Goal: Transaction & Acquisition: Purchase product/service

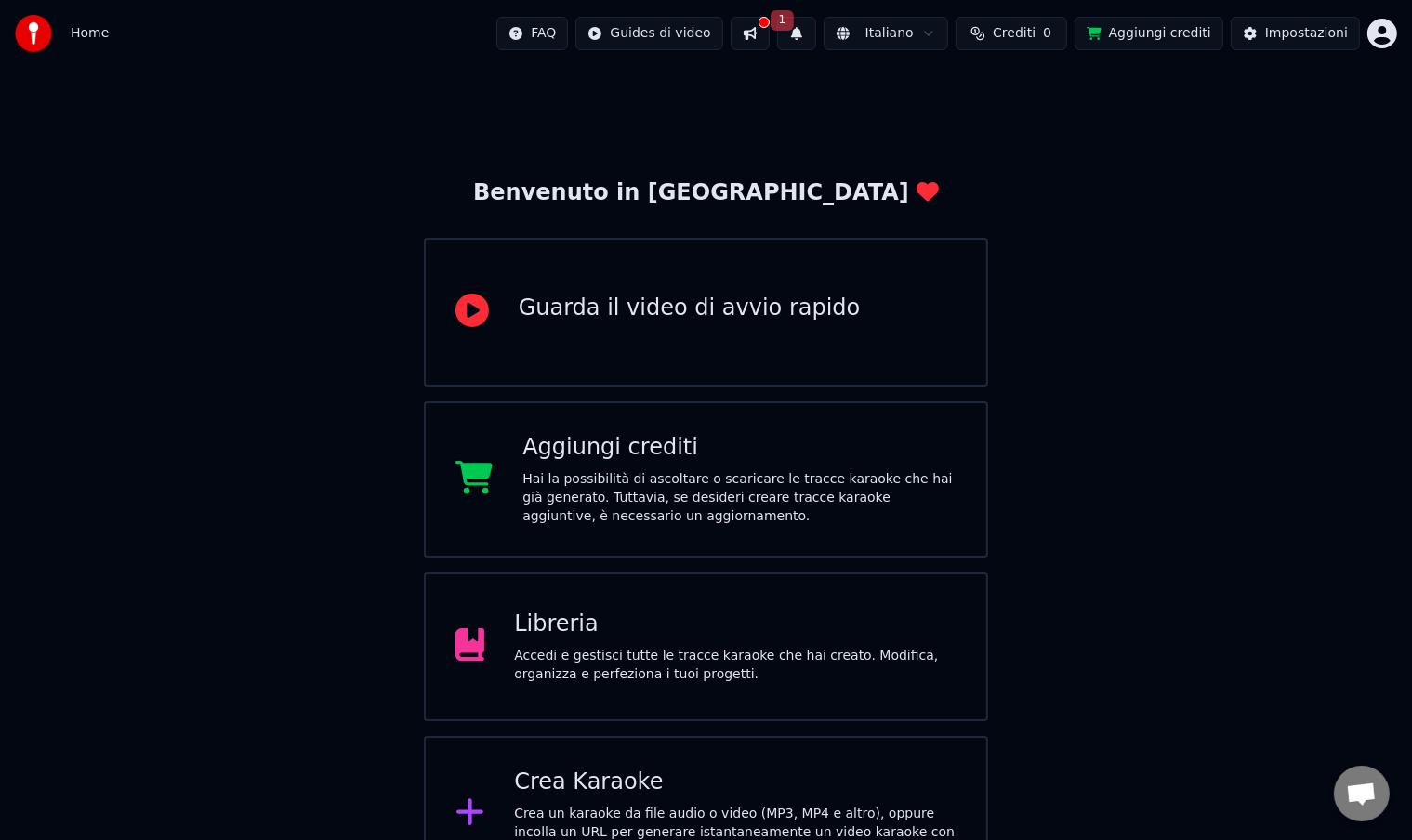
click at [712, 632] on div "Libreria" at bounding box center [735, 625] width 442 height 30
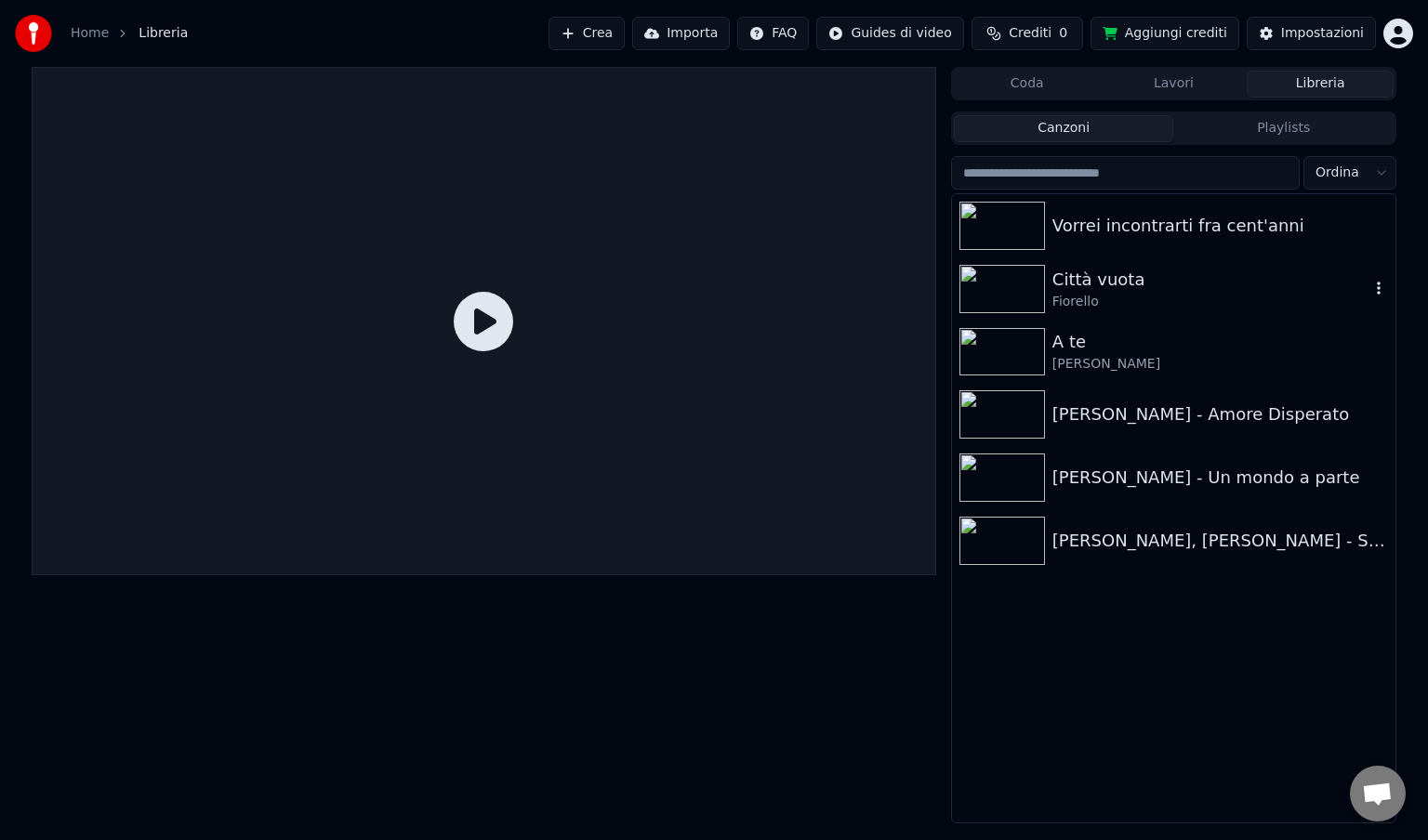
click at [1377, 283] on icon "button" at bounding box center [1379, 288] width 4 height 13
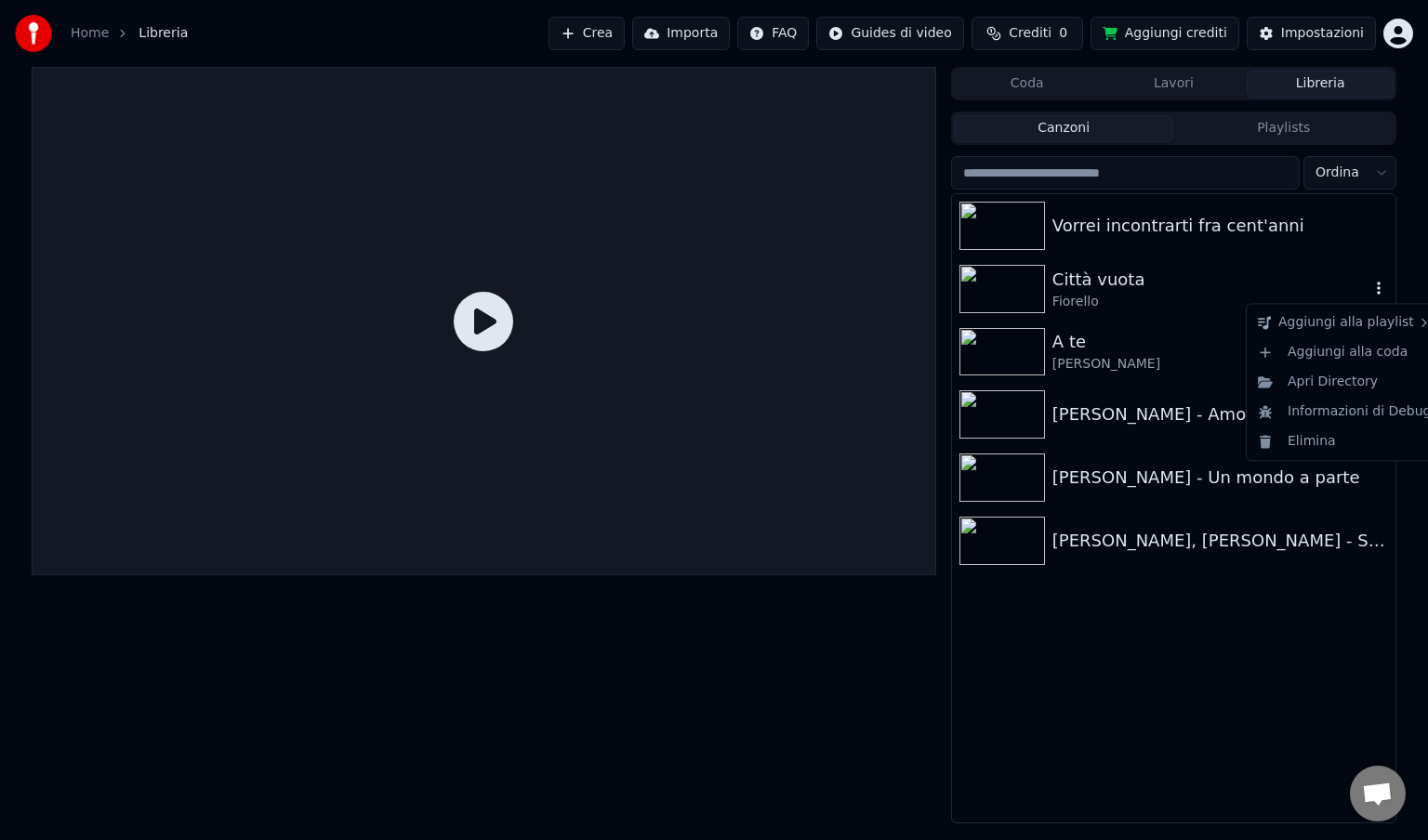
click at [1086, 285] on div "Città vuota" at bounding box center [1210, 280] width 317 height 26
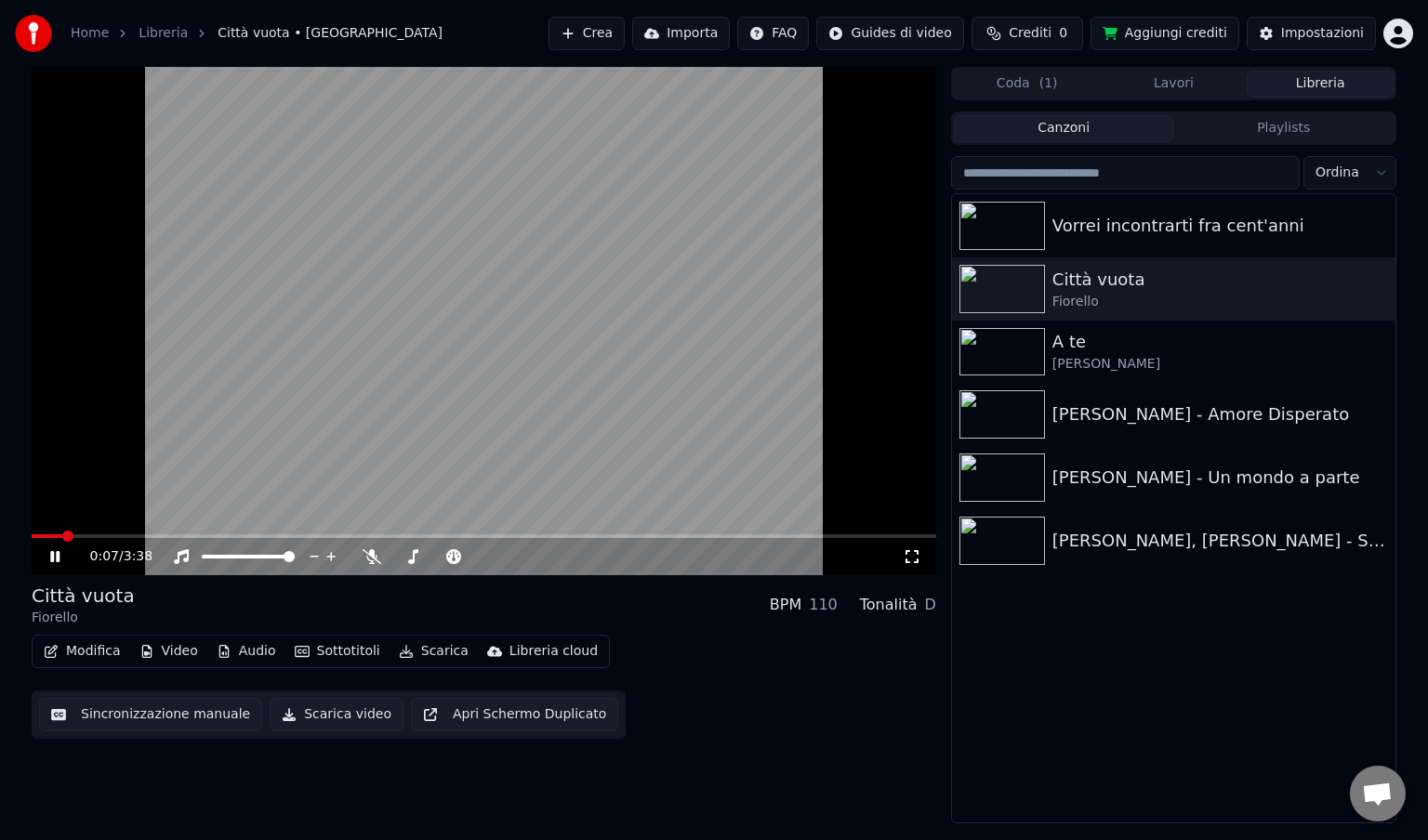
click at [58, 558] on icon at bounding box center [54, 556] width 9 height 11
click at [1201, 39] on button "Aggiungi crediti" at bounding box center [1164, 33] width 149 height 33
click at [1161, 31] on button "Aggiungi crediti" at bounding box center [1164, 33] width 149 height 33
click at [1398, 31] on html "Home Libreria Città vuota • [PERSON_NAME] Importa FAQ Guides di video Crediti 0…" at bounding box center [714, 420] width 1428 height 840
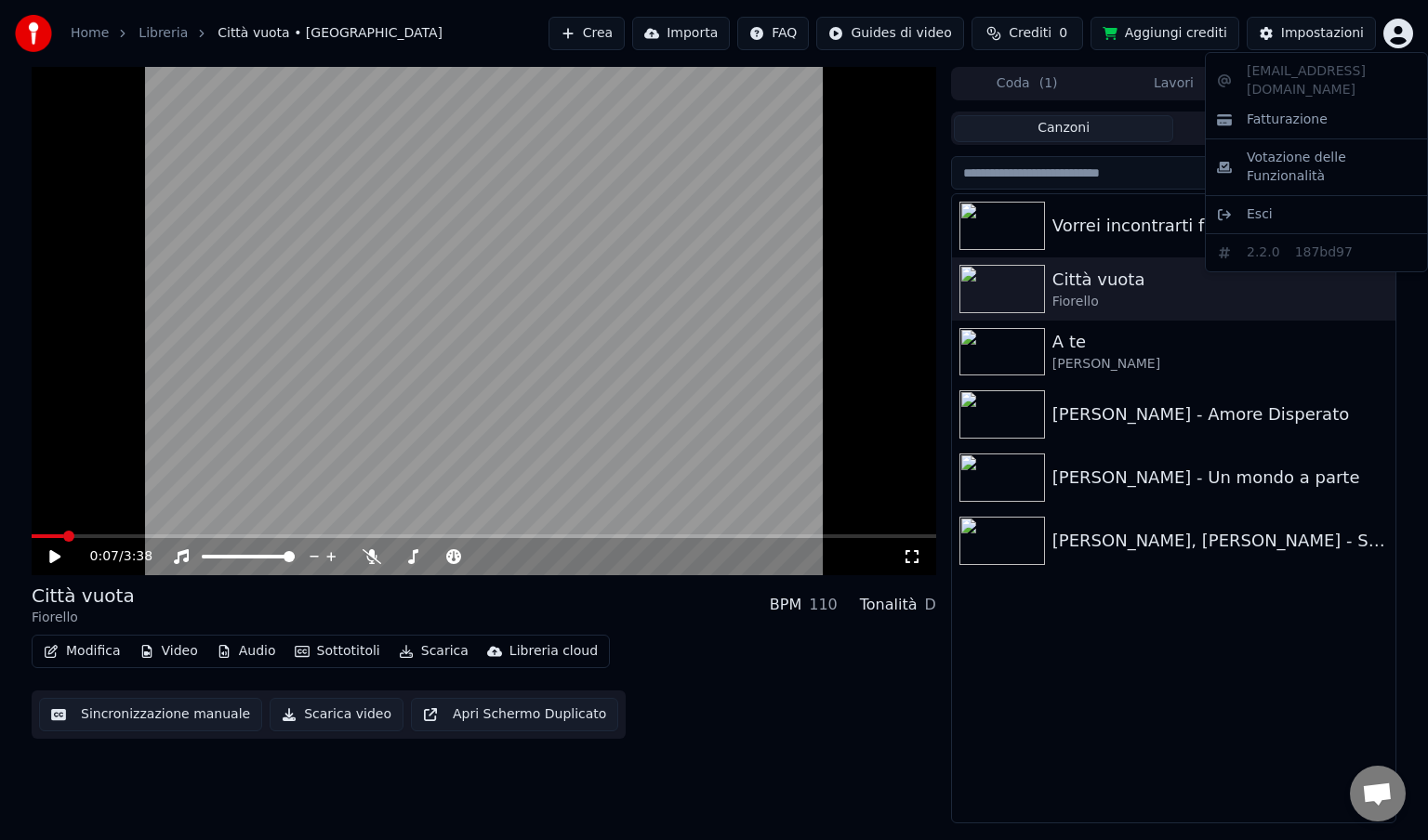
click at [1167, 30] on html "Home Libreria Città vuota • [PERSON_NAME] Importa FAQ Guides di video Crediti 0…" at bounding box center [714, 420] width 1428 height 840
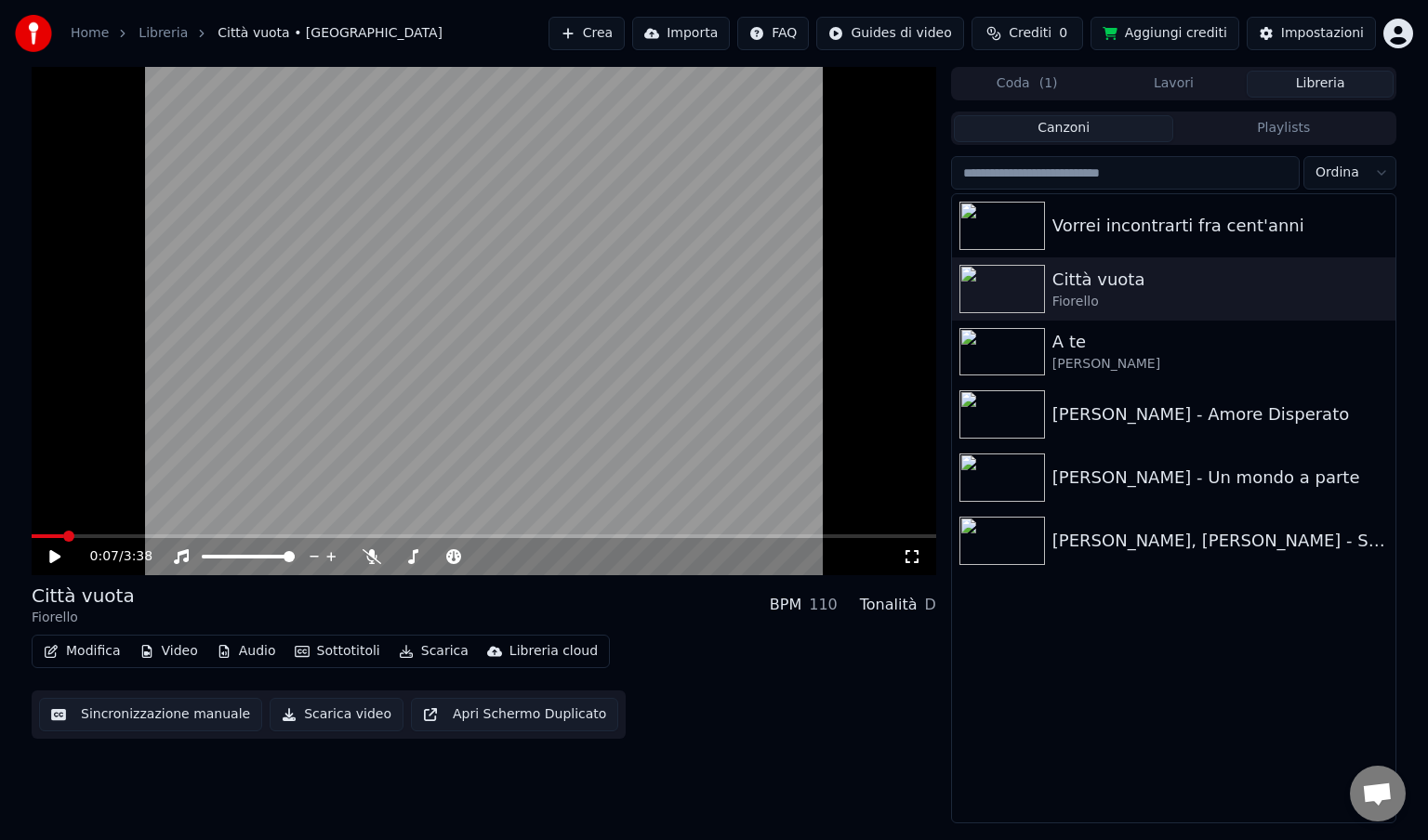
click at [1178, 35] on button "Aggiungi crediti" at bounding box center [1164, 33] width 149 height 33
